Goal: Find contact information: Find contact information

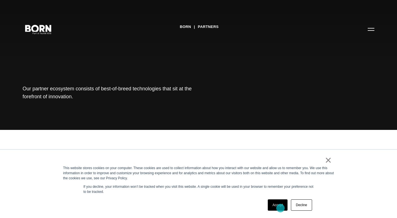
click at [281, 208] on link "Accept" at bounding box center [278, 204] width 20 height 11
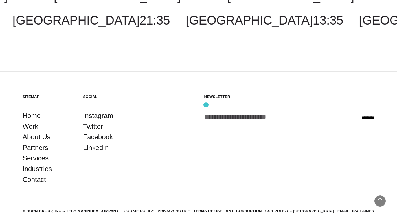
scroll to position [1125, 0]
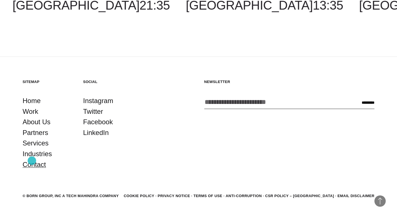
click at [32, 161] on link "Contact" at bounding box center [34, 164] width 23 height 11
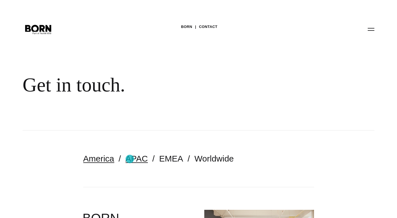
click at [130, 159] on link "APAC" at bounding box center [137, 158] width 22 height 9
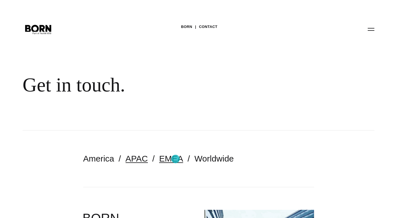
click at [176, 159] on link "EMEA" at bounding box center [171, 158] width 24 height 9
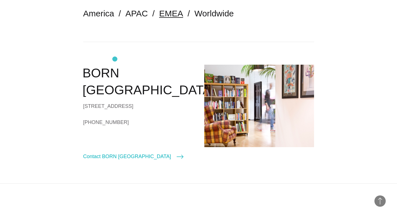
scroll to position [86, 0]
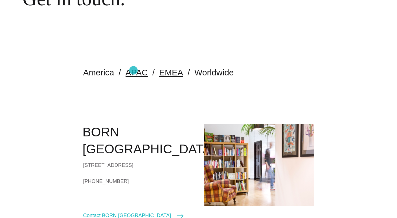
click at [133, 70] on link "APAC" at bounding box center [137, 72] width 22 height 9
